Goal: Task Accomplishment & Management: Complete application form

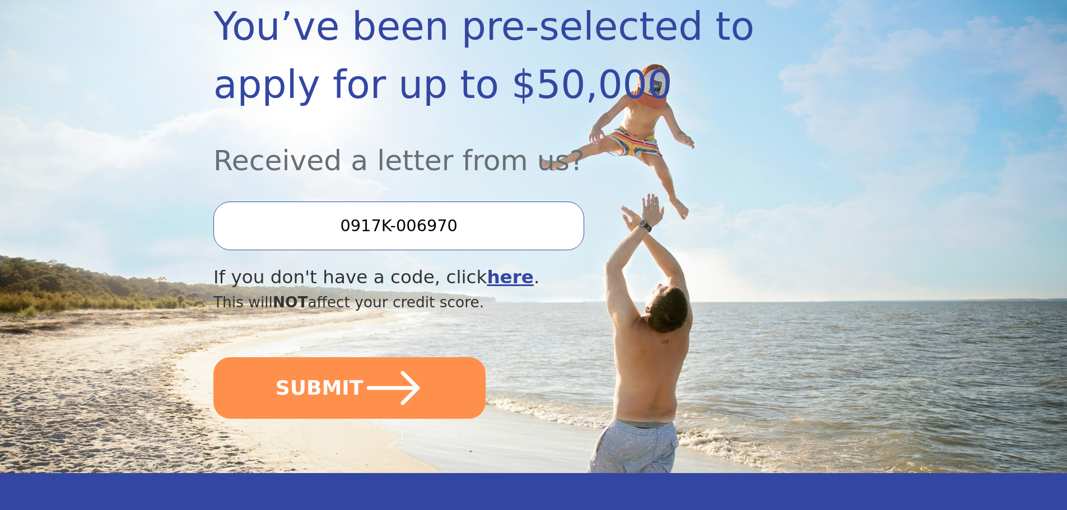
scroll to position [224, 0]
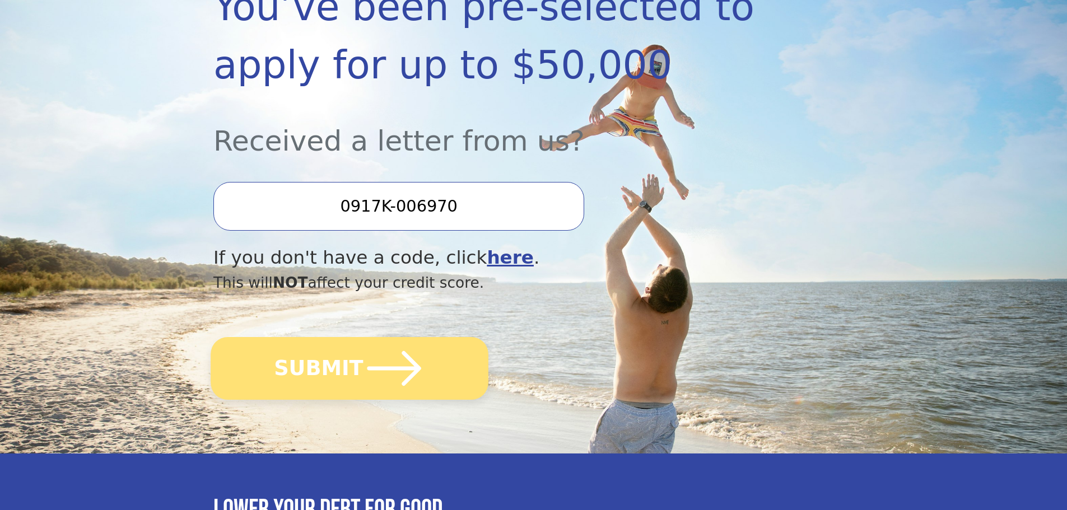
click at [331, 382] on button "SUBMIT" at bounding box center [350, 368] width 278 height 63
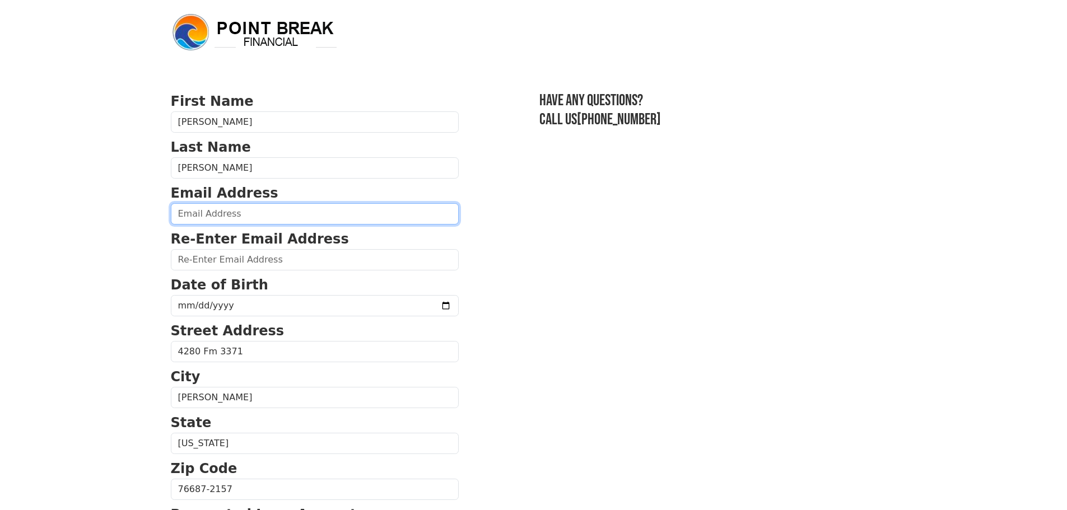
click at [205, 216] on input "email" at bounding box center [315, 213] width 288 height 21
type input "[EMAIL_ADDRESS][DOMAIN_NAME]"
type input "[PHONE_NUMBER]"
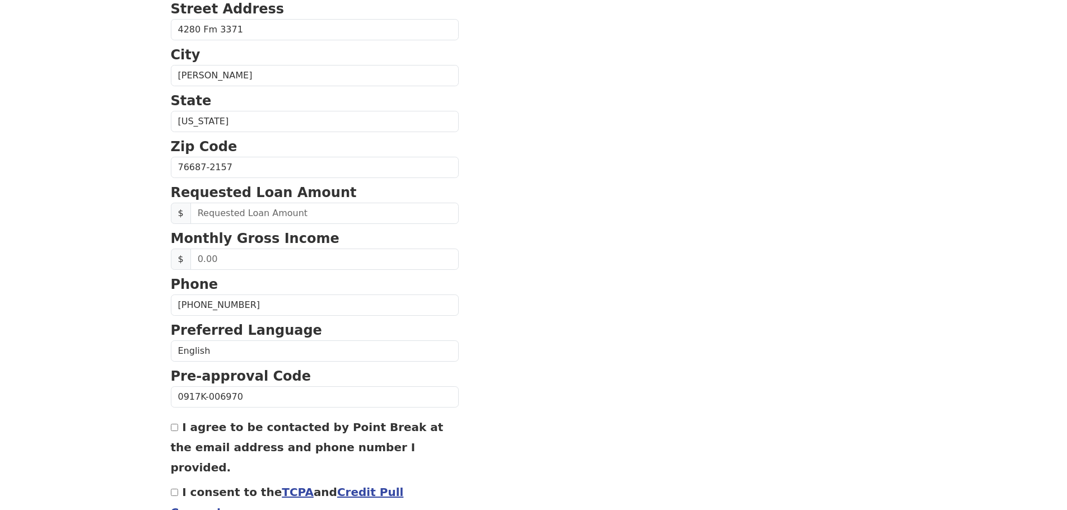
scroll to position [372, 0]
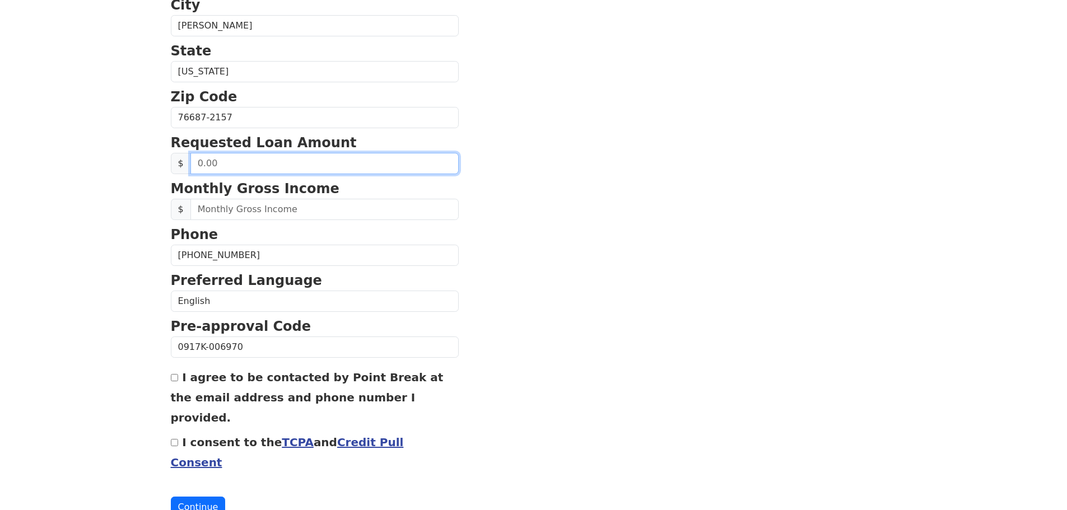
click at [253, 163] on input "text" at bounding box center [324, 163] width 268 height 21
drag, startPoint x: 231, startPoint y: 164, endPoint x: 185, endPoint y: 158, distance: 46.3
click at [185, 158] on div "$" at bounding box center [315, 163] width 288 height 21
type input "1.00"
type input "20,000.00"
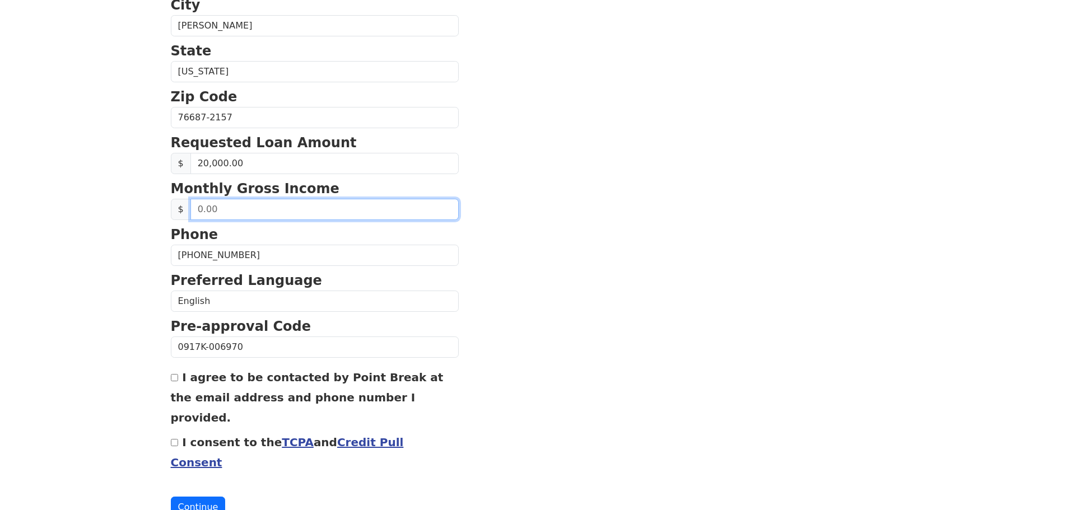
click at [228, 209] on input "text" at bounding box center [324, 209] width 268 height 21
drag, startPoint x: 228, startPoint y: 209, endPoint x: 192, endPoint y: 203, distance: 36.4
click at [192, 203] on input "text" at bounding box center [324, 209] width 268 height 21
type input "5,300.00"
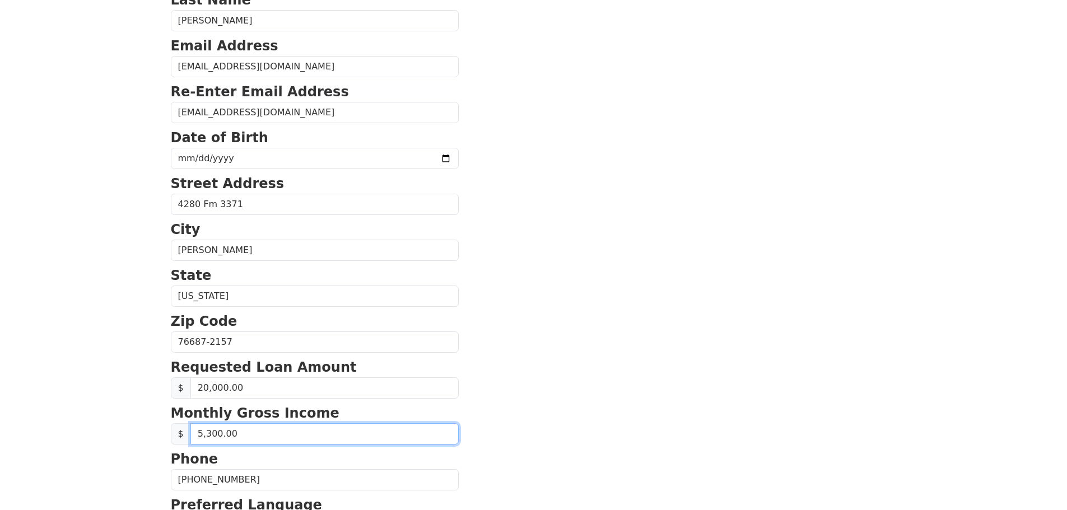
scroll to position [101, 0]
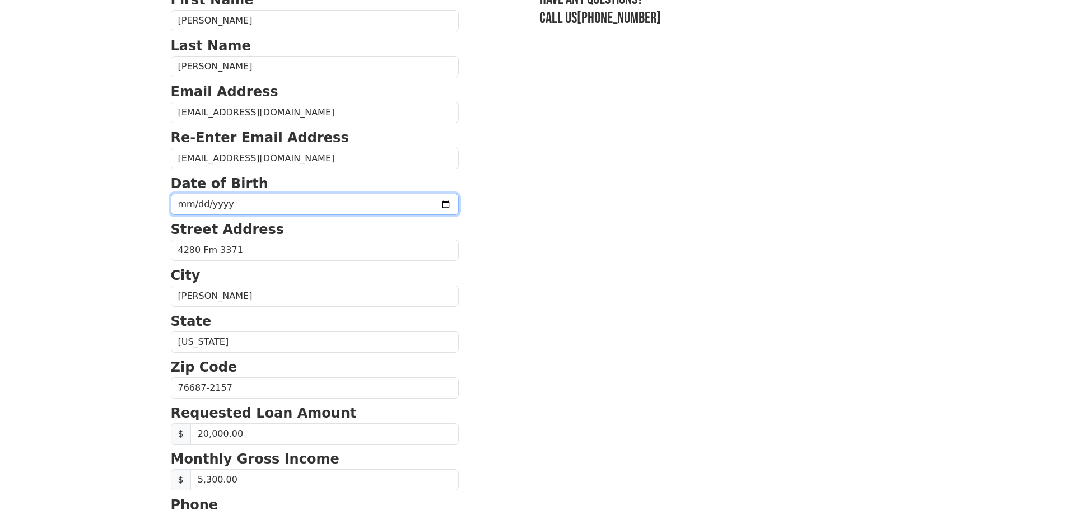
click at [254, 204] on input "date" at bounding box center [315, 204] width 288 height 21
type input "[DATE]"
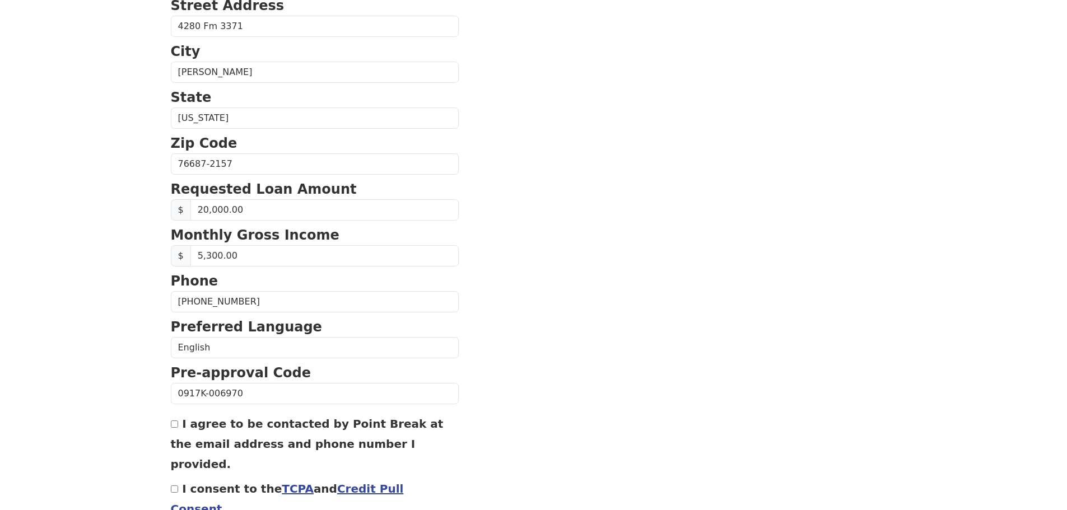
scroll to position [381, 0]
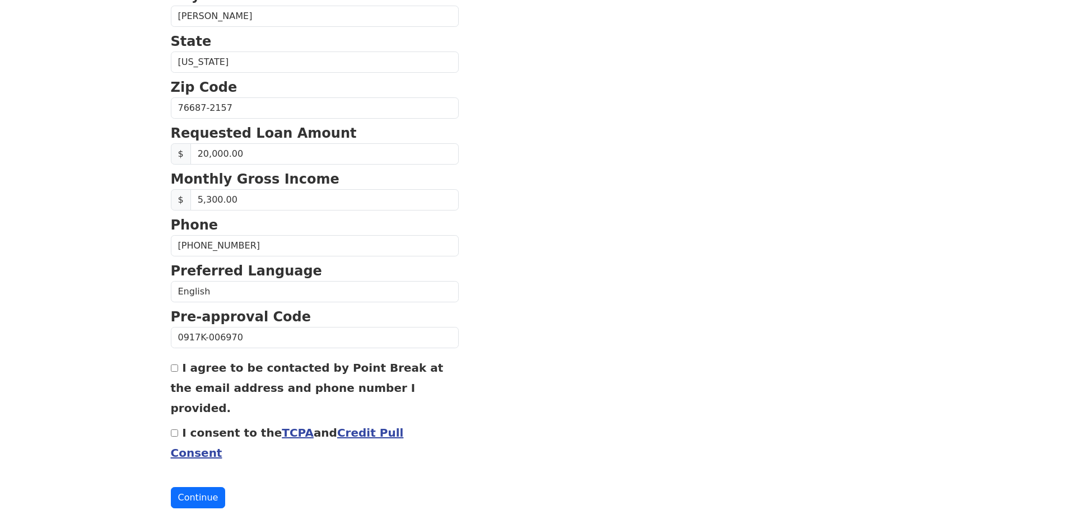
click at [174, 370] on input "I agree to be contacted by Point Break at the email address and phone number I …" at bounding box center [174, 368] width 7 height 7
checkbox input "true"
click at [174, 430] on input "I consent to the TCPA and Credit Pull Consent" at bounding box center [174, 433] width 7 height 7
checkbox input "true"
click at [200, 487] on button "Continue" at bounding box center [198, 497] width 55 height 21
